Goal: Task Accomplishment & Management: Use online tool/utility

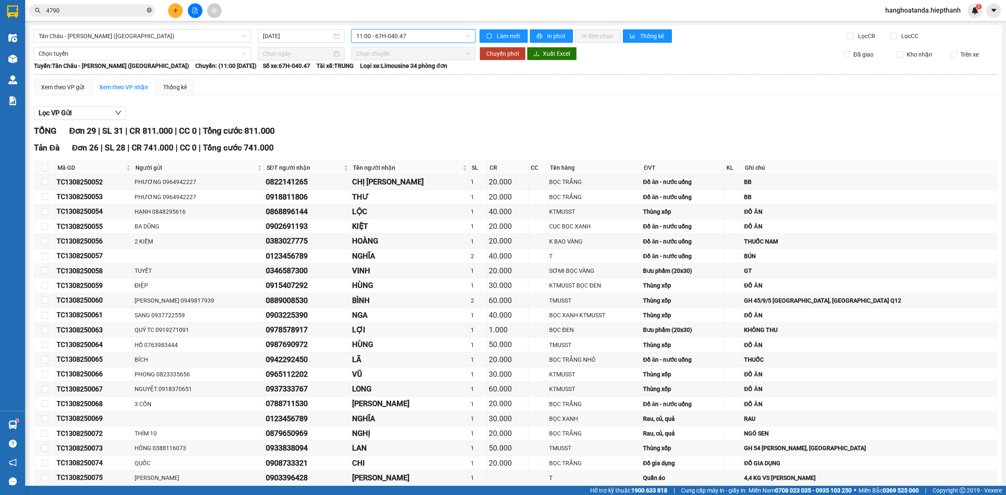
click at [149, 9] on icon "close-circle" at bounding box center [149, 10] width 5 height 5
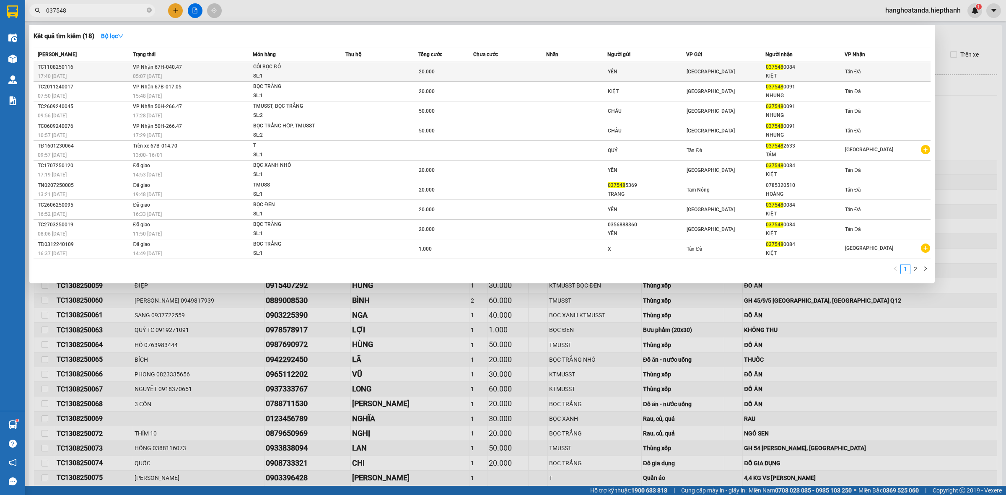
type input "037548"
click at [600, 68] on td at bounding box center [576, 72] width 61 height 20
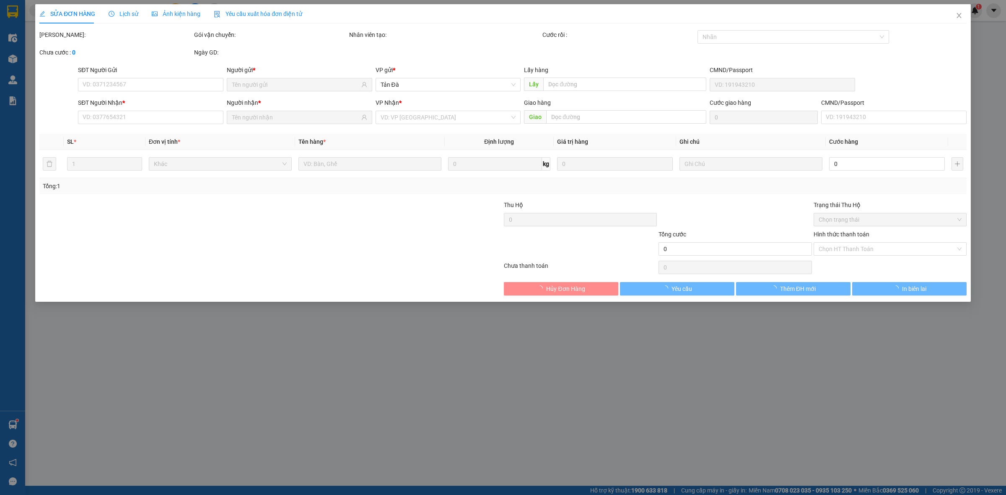
type input "YẾN"
type input "0375480084"
type input "KIỆT"
type input "20.000"
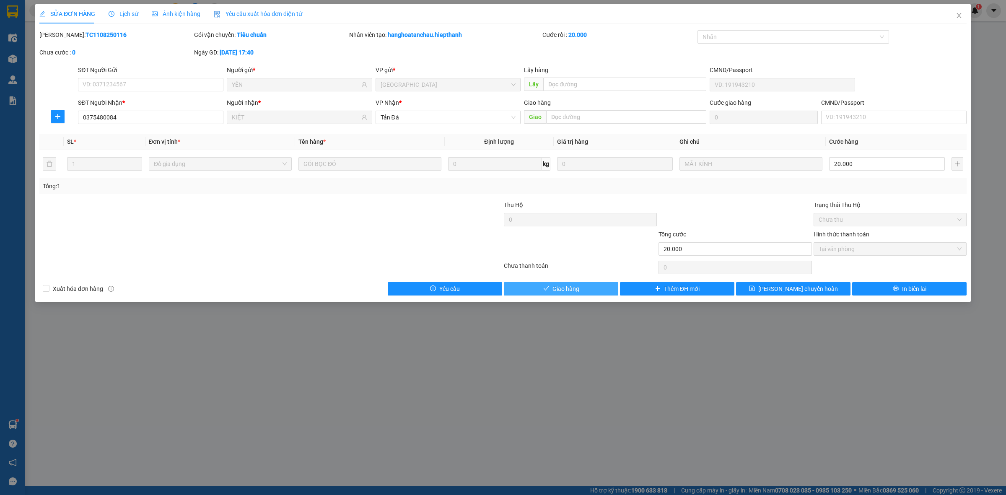
click at [573, 284] on button "Giao hàng" at bounding box center [561, 288] width 114 height 13
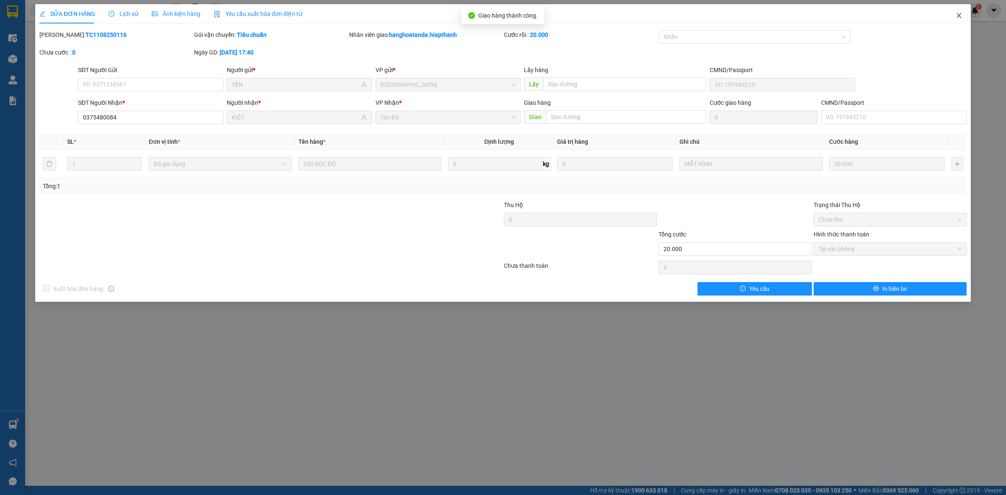
click at [959, 15] on icon "close" at bounding box center [959, 15] width 5 height 5
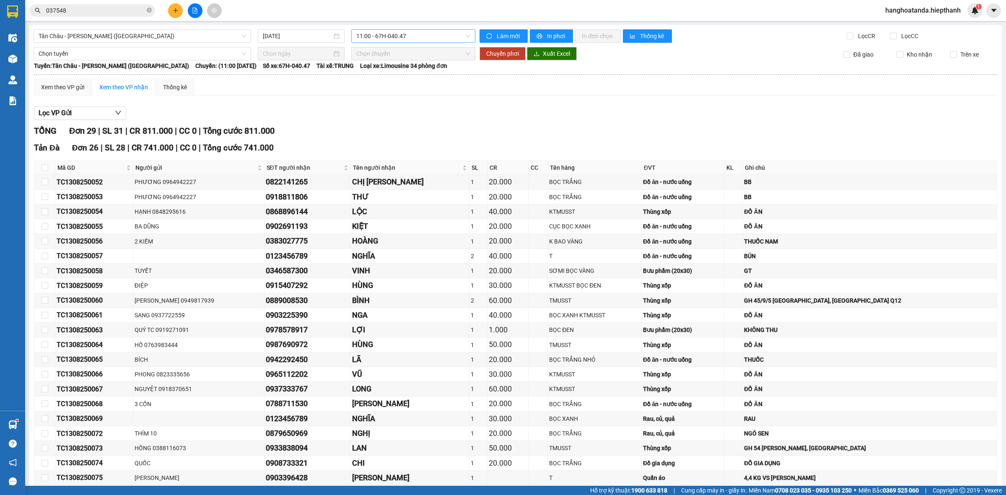
click at [464, 34] on span "11:00 - 67H-040.47" at bounding box center [413, 36] width 114 height 13
click at [385, 104] on div "12:30 - 50H-266.47" at bounding box center [386, 106] width 65 height 9
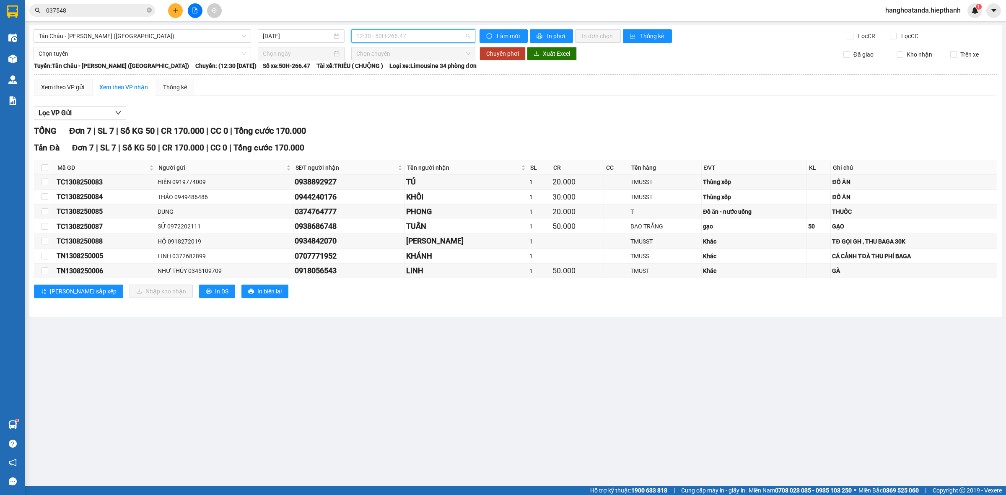
drag, startPoint x: 469, startPoint y: 36, endPoint x: 444, endPoint y: 49, distance: 28.5
click at [468, 36] on span "12:30 - 50H-266.47" at bounding box center [413, 36] width 114 height 13
click at [372, 120] on div "14:00 - 50H-648.73" at bounding box center [388, 119] width 65 height 9
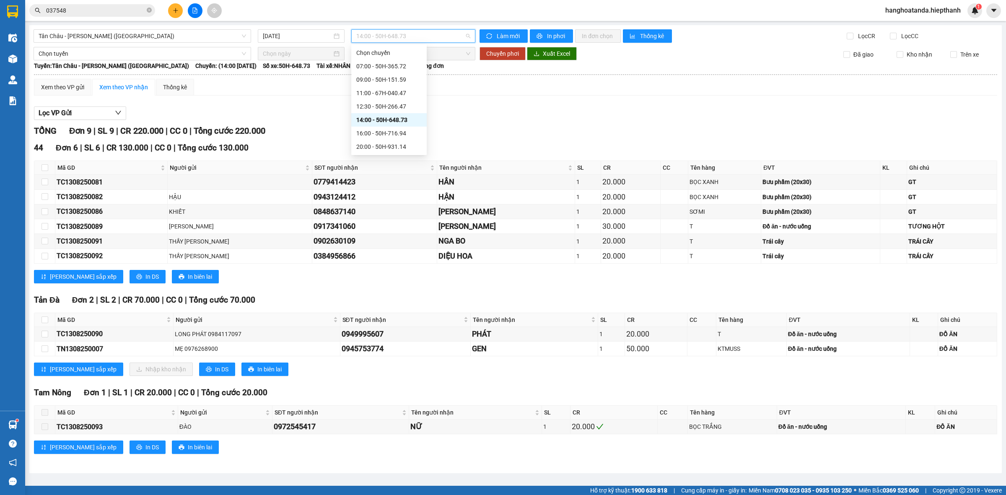
drag, startPoint x: 466, startPoint y: 33, endPoint x: 466, endPoint y: 40, distance: 7.5
click at [467, 34] on span "14:00 - 50H-648.73" at bounding box center [413, 36] width 114 height 13
click at [375, 130] on div "16:00 - 50H-716.94" at bounding box center [388, 133] width 65 height 9
